Goal: Obtain resource: Obtain resource

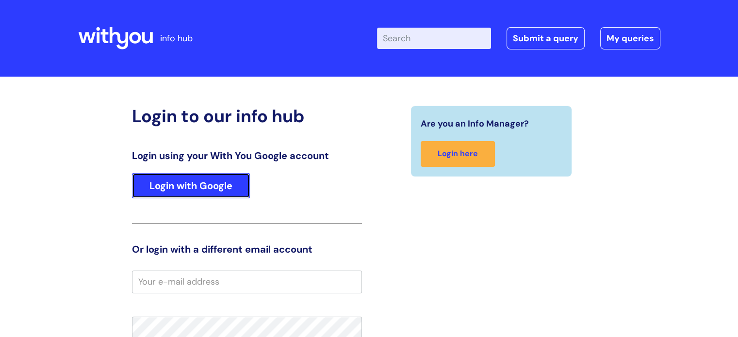
click at [168, 178] on link "Login with Google" at bounding box center [191, 185] width 118 height 25
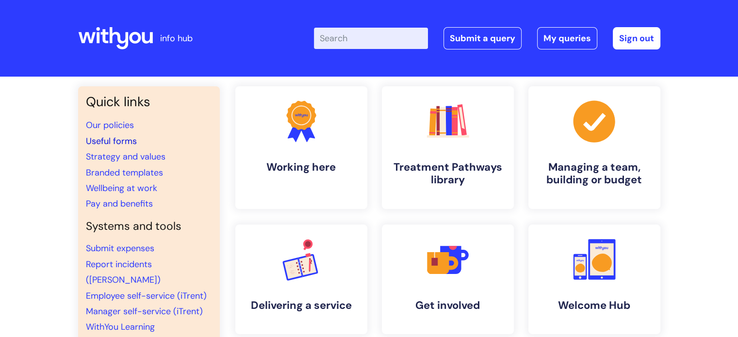
click at [115, 145] on link "Useful forms" at bounding box center [111, 141] width 51 height 12
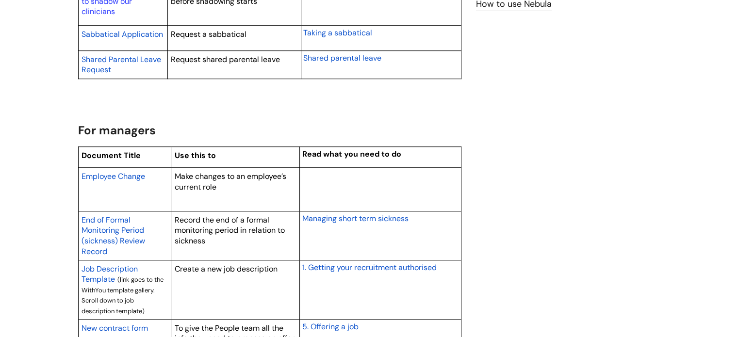
scroll to position [728, 0]
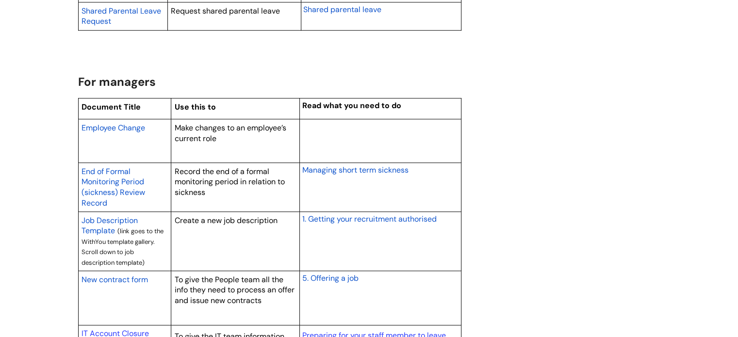
click at [345, 215] on span "1. Getting your recruitment authorised" at bounding box center [369, 219] width 134 height 10
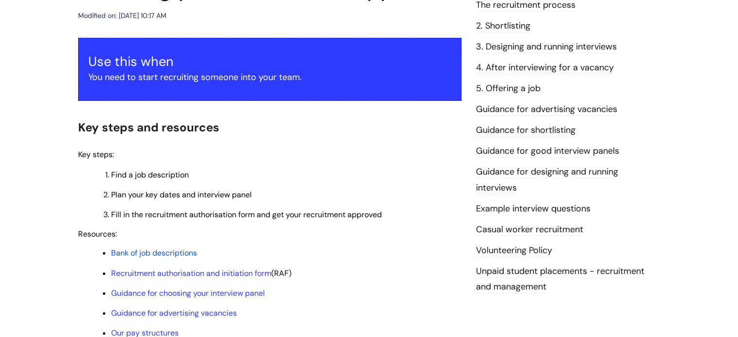
scroll to position [194, 0]
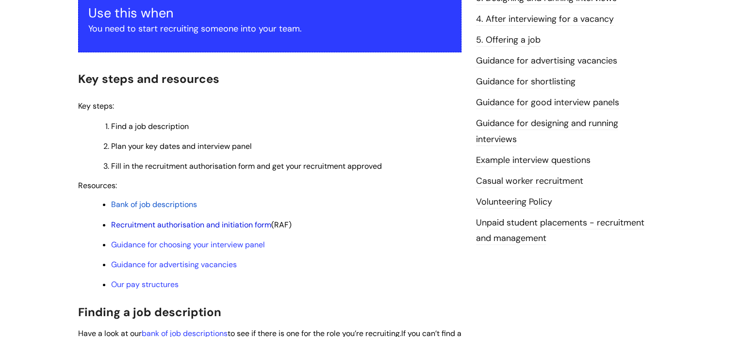
click at [194, 228] on link "Recruitment authorisation and initiation form" at bounding box center [191, 225] width 160 height 10
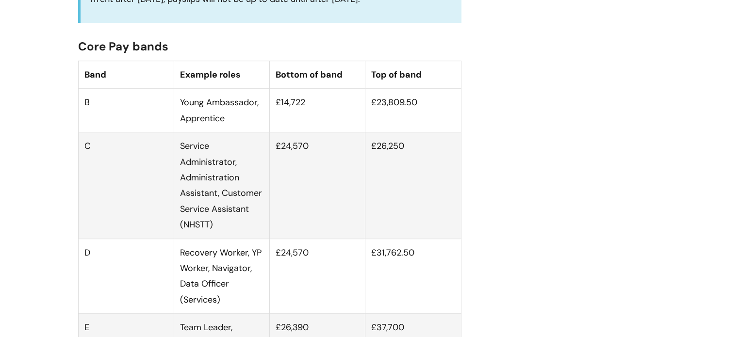
scroll to position [582, 0]
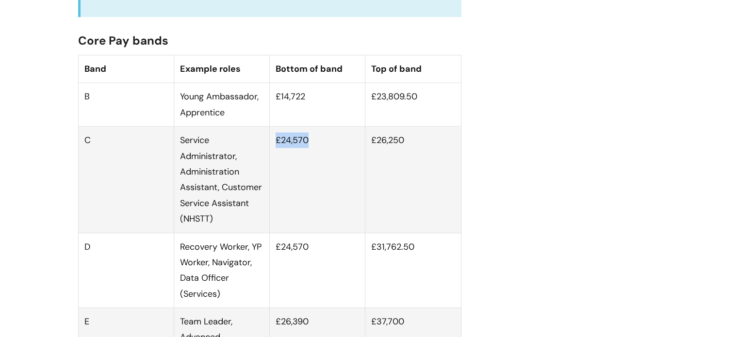
drag, startPoint x: 310, startPoint y: 152, endPoint x: 274, endPoint y: 153, distance: 35.4
click at [274, 153] on td "£24,570" at bounding box center [318, 180] width 96 height 106
copy td "£24,570"
